Goal: Book appointment/travel/reservation

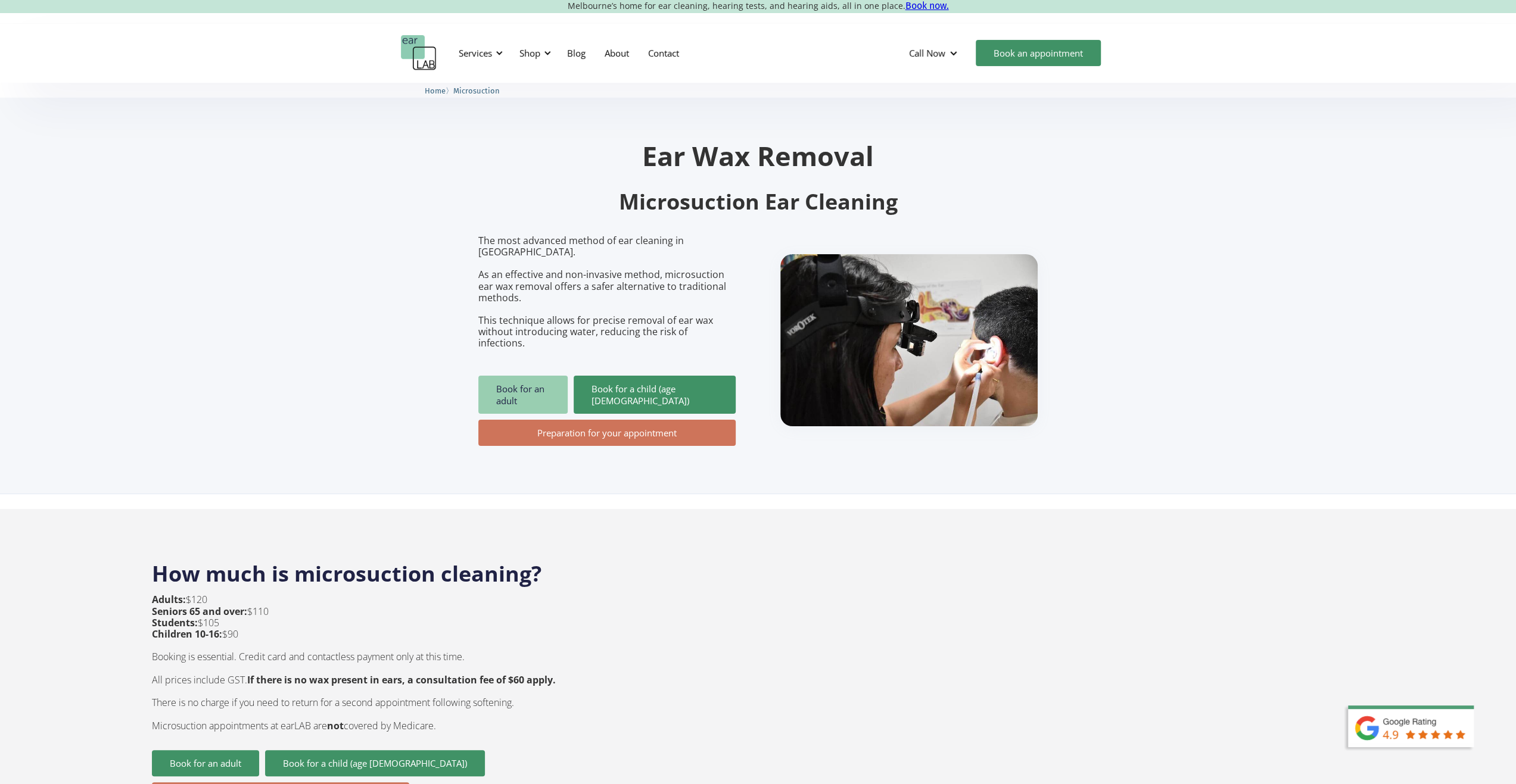
click at [536, 376] on link "Book for an adult" at bounding box center [523, 395] width 90 height 38
click at [665, 53] on link "Contact" at bounding box center [663, 53] width 50 height 35
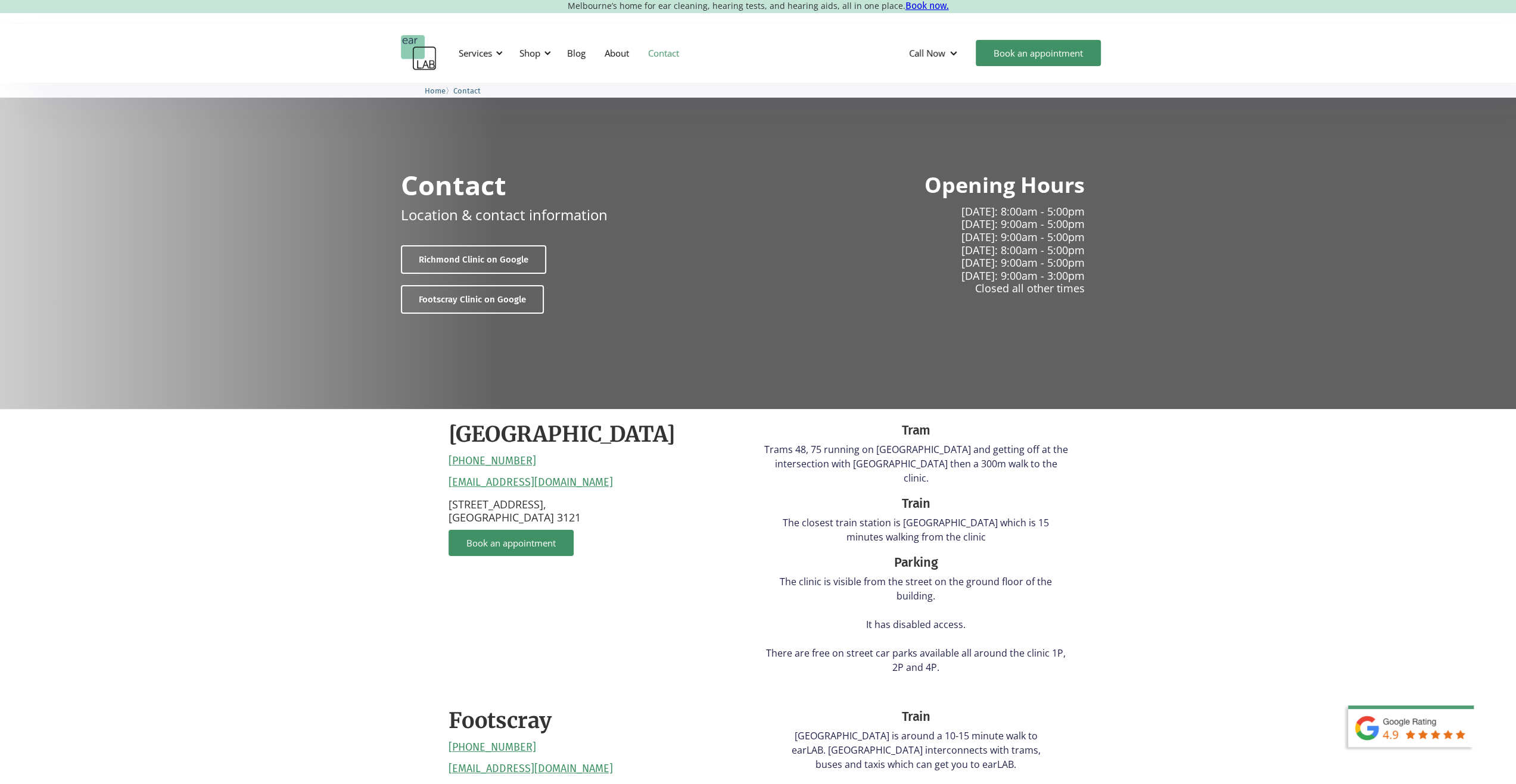
scroll to position [238, 0]
